Goal: Task Accomplishment & Management: Manage account settings

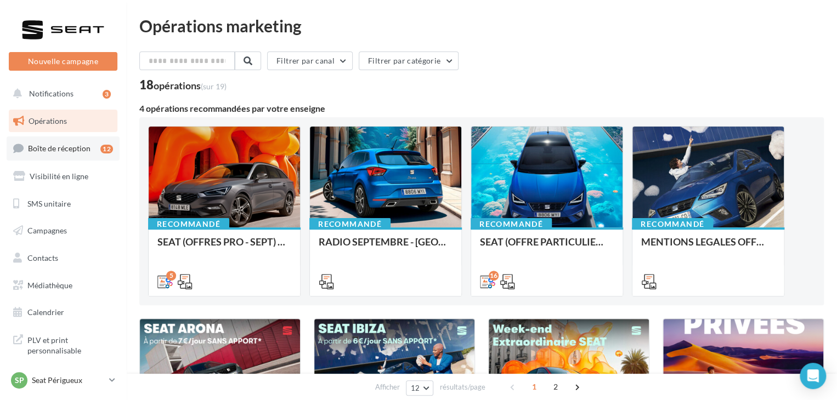
click at [88, 152] on span "Boîte de réception" at bounding box center [59, 148] width 63 height 9
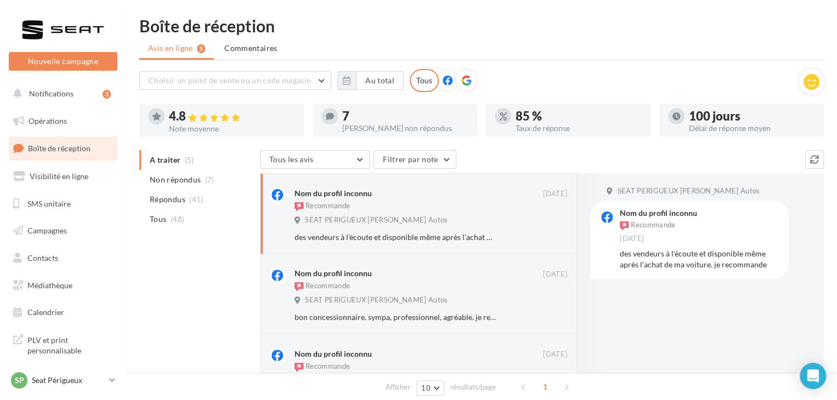
click at [222, 178] on li "Non répondus (7)" at bounding box center [197, 180] width 116 height 20
click at [83, 384] on p "Seat Périgueux" at bounding box center [68, 380] width 73 height 11
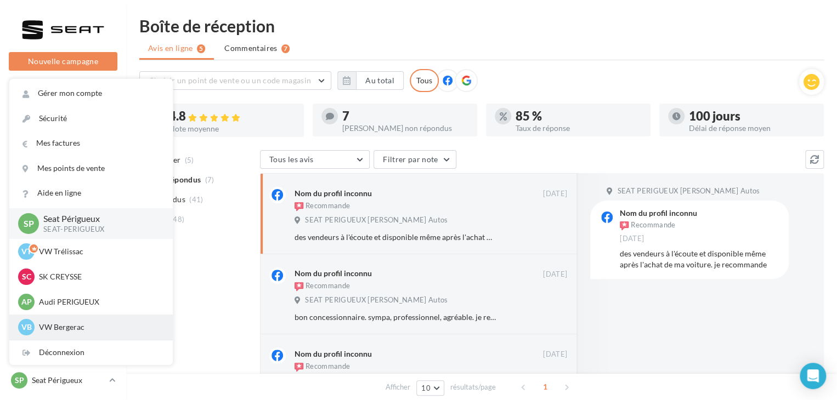
click at [81, 330] on p "VW Bergerac" at bounding box center [99, 327] width 121 height 11
